Goal: Information Seeking & Learning: Find specific fact

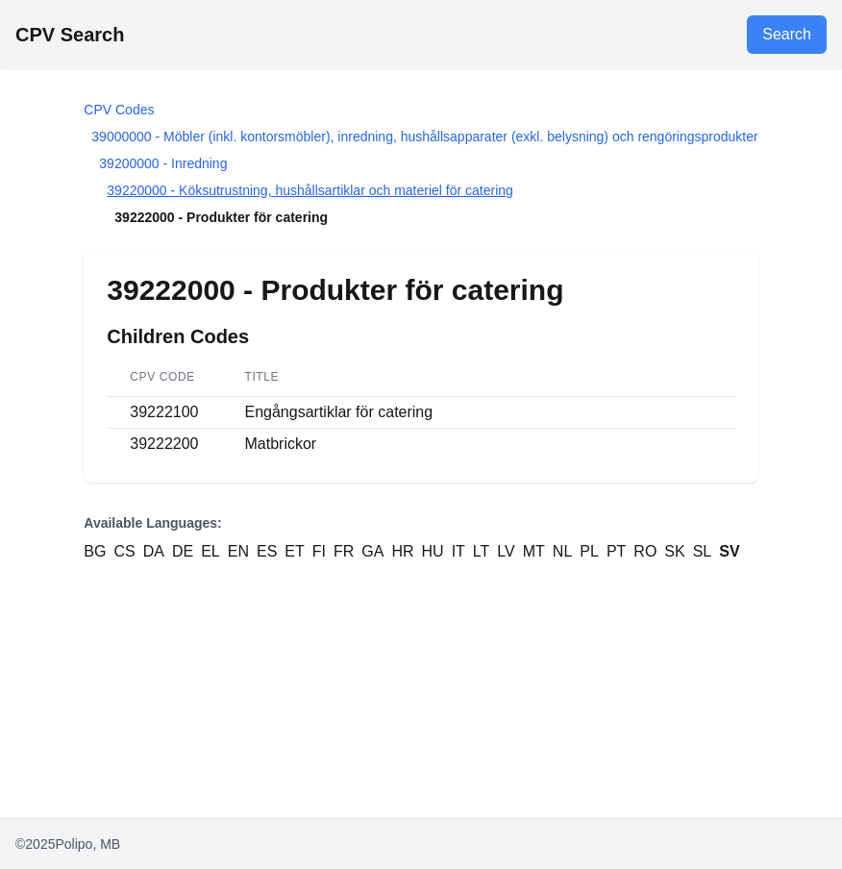
click at [300, 193] on link "39220000 - Köksutrustning, hushållsartiklar och materiel för catering" at bounding box center [310, 190] width 406 height 15
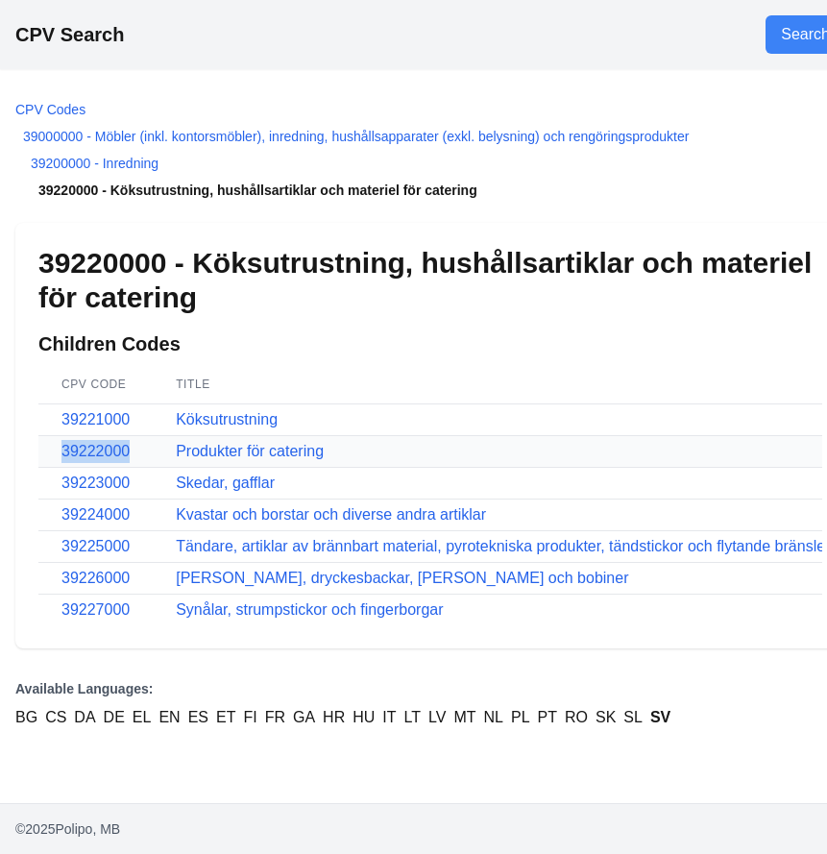
drag, startPoint x: 138, startPoint y: 443, endPoint x: 55, endPoint y: 450, distance: 83.9
click at [55, 450] on td "39222000" at bounding box center [95, 452] width 114 height 32
click at [362, 348] on section "Children Codes CPV Code Title 39221000 Köksutrustning 39222000 Produkter för ca…" at bounding box center [430, 478] width 784 height 295
drag, startPoint x: 116, startPoint y: 435, endPoint x: 58, endPoint y: 448, distance: 59.9
click at [58, 448] on td "39222000" at bounding box center [95, 452] width 114 height 32
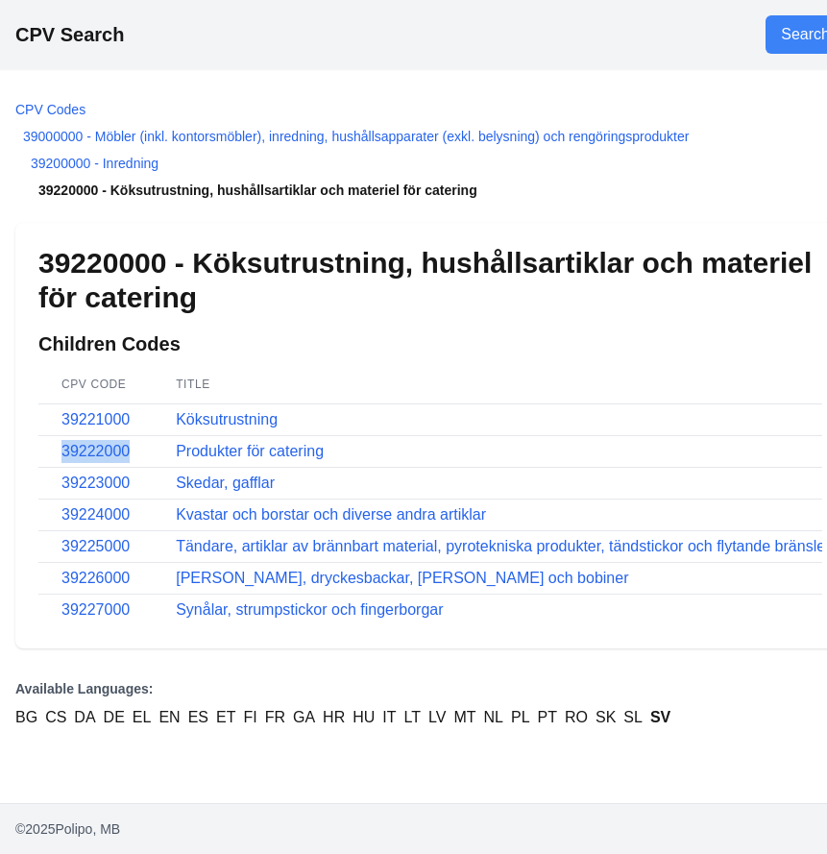
copy link "39222000"
